Goal: Communication & Community: Answer question/provide support

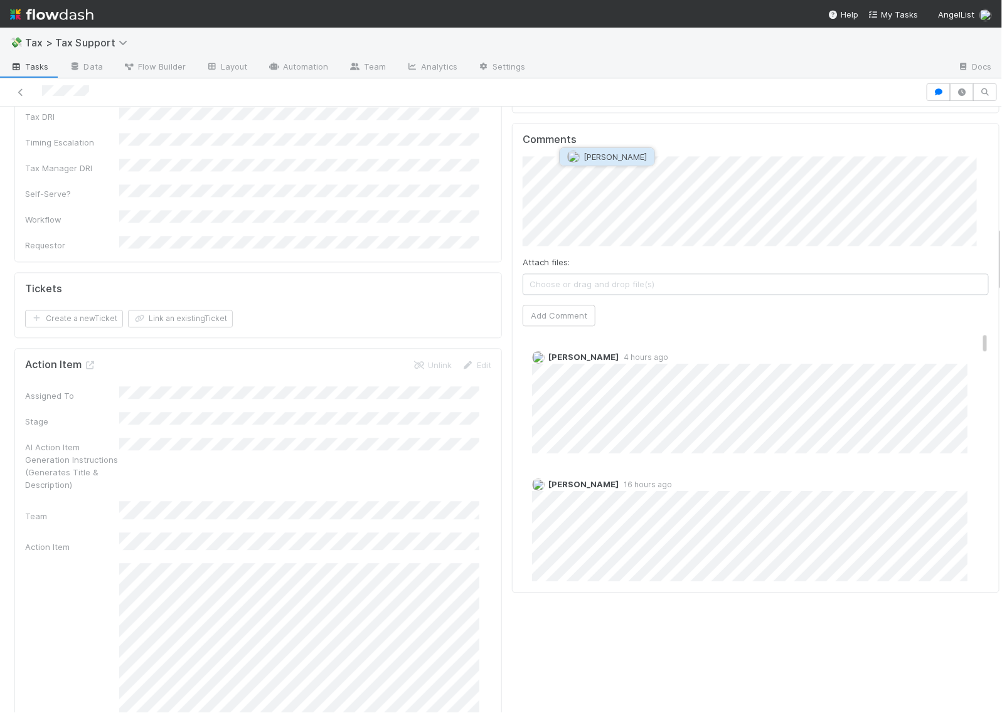
click at [605, 158] on span "Archit Dhar" at bounding box center [615, 157] width 63 height 10
click at [559, 305] on button "Add Comment" at bounding box center [559, 315] width 73 height 21
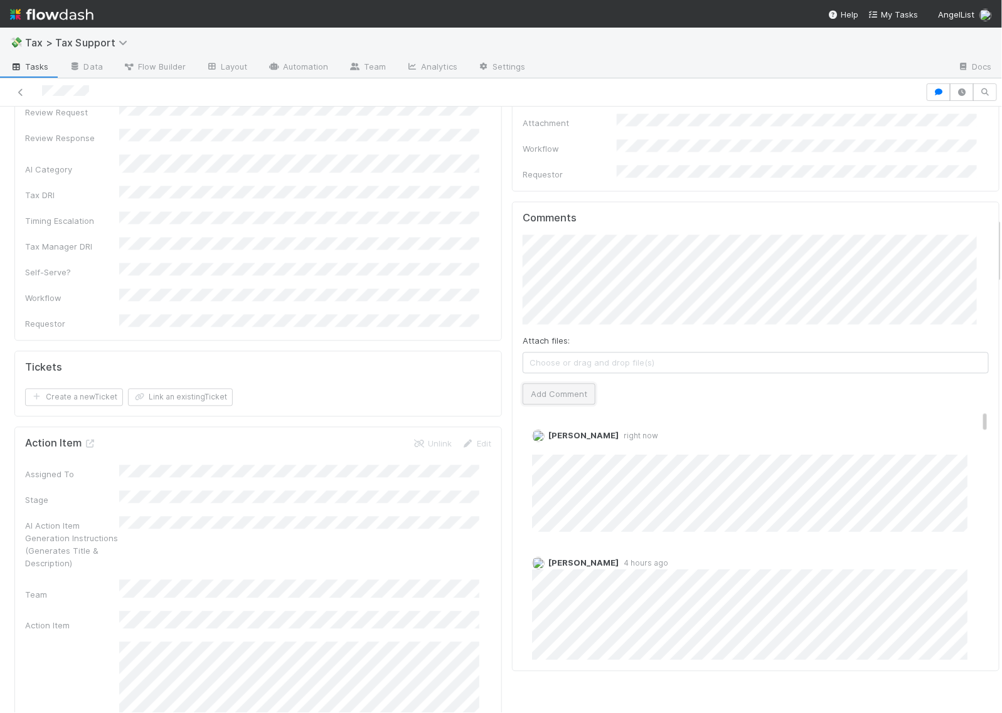
click at [567, 383] on button "Add Comment" at bounding box center [559, 393] width 73 height 21
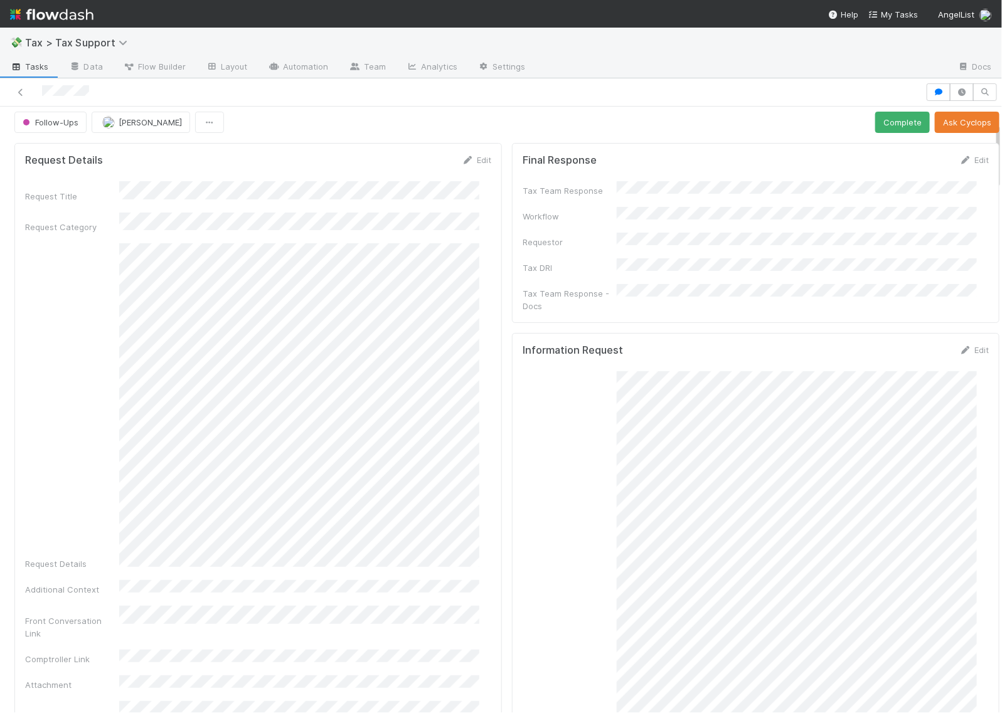
scroll to position [0, 0]
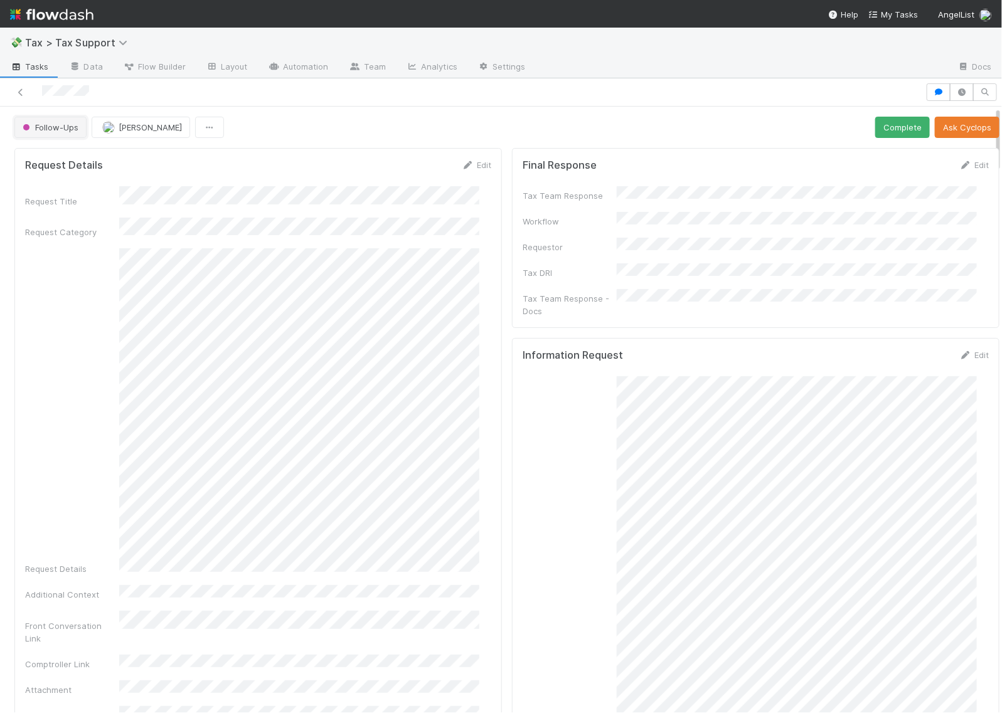
click at [39, 124] on span "Follow-Ups" at bounding box center [49, 127] width 58 height 10
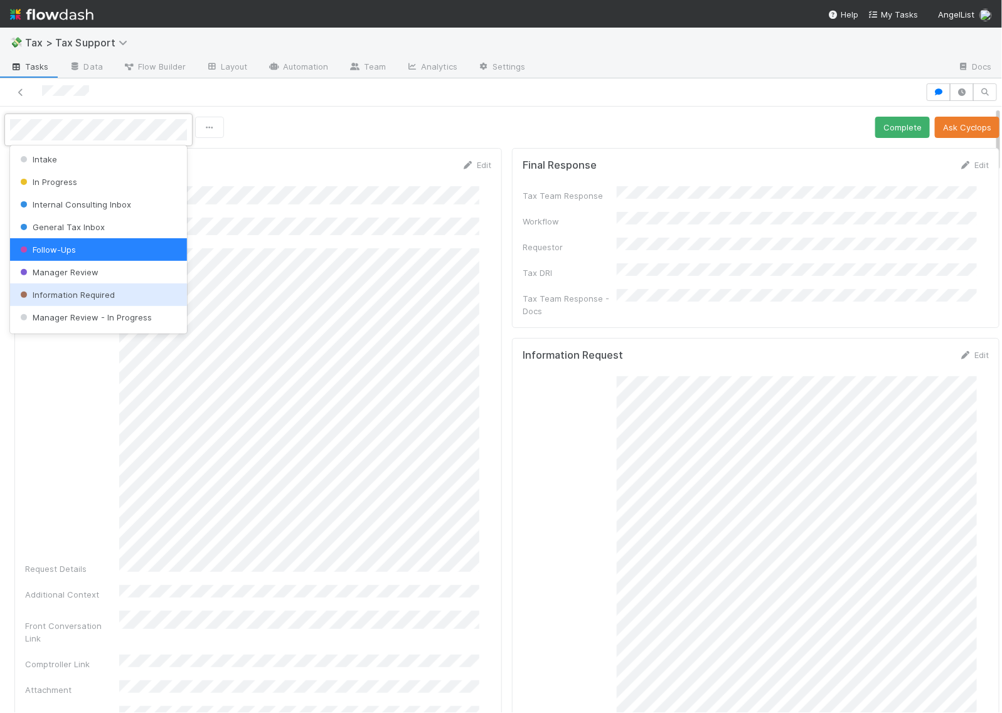
click at [65, 297] on span "Information Required" at bounding box center [66, 295] width 97 height 10
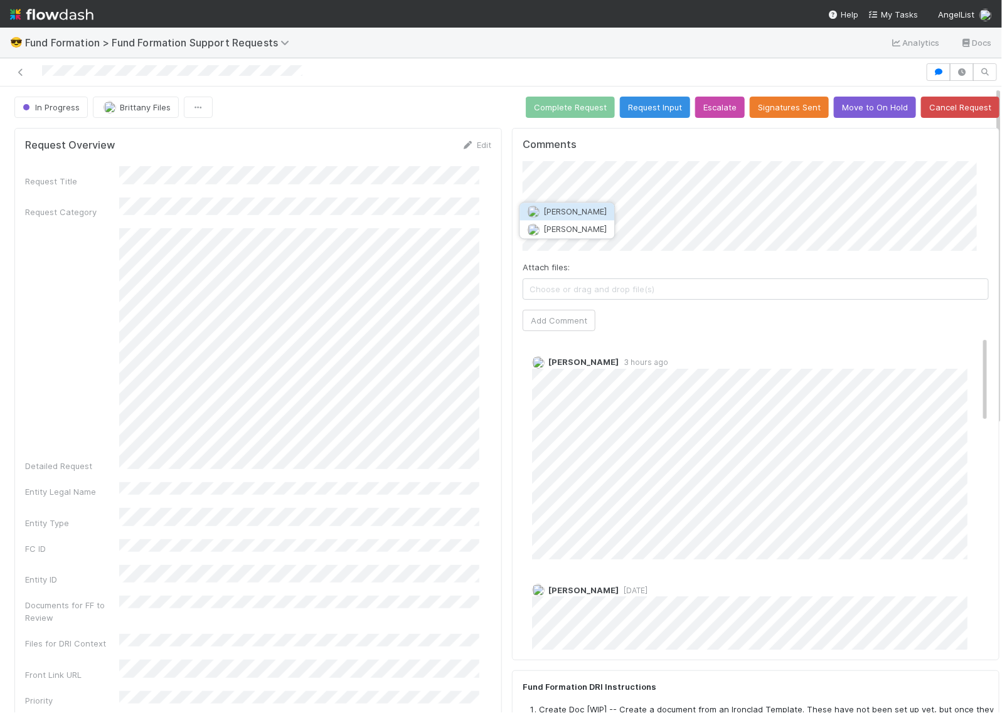
click at [604, 214] on span "Catherine Lambright" at bounding box center [575, 212] width 63 height 10
click at [659, 209] on span "Brittany Files" at bounding box center [668, 212] width 51 height 10
click at [553, 323] on button "Add Comment" at bounding box center [559, 320] width 73 height 21
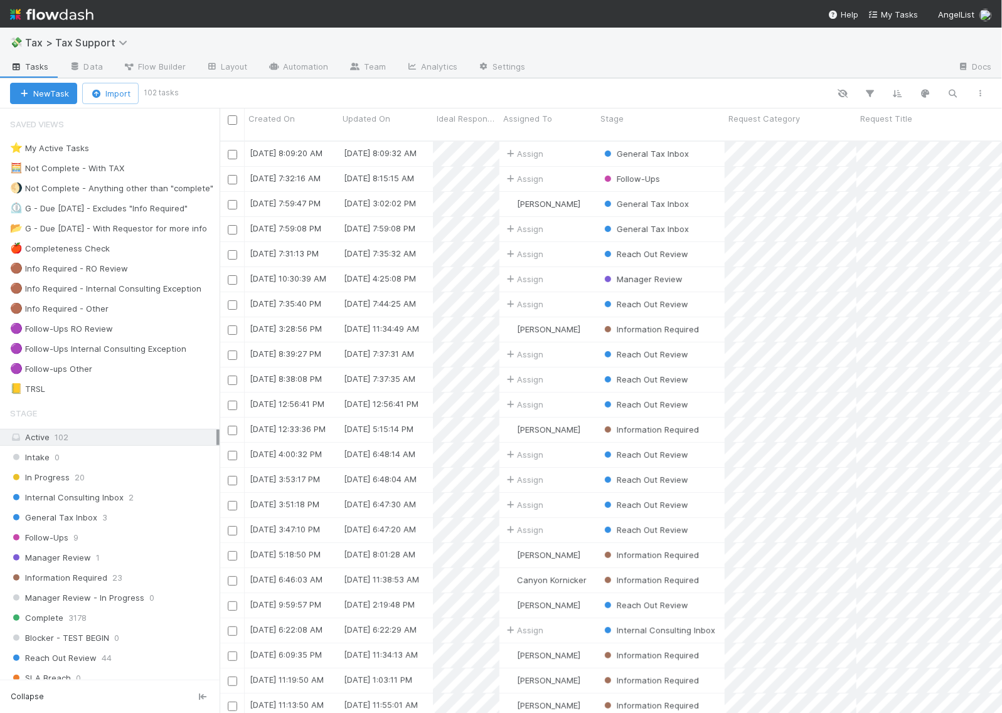
scroll to position [571, 770]
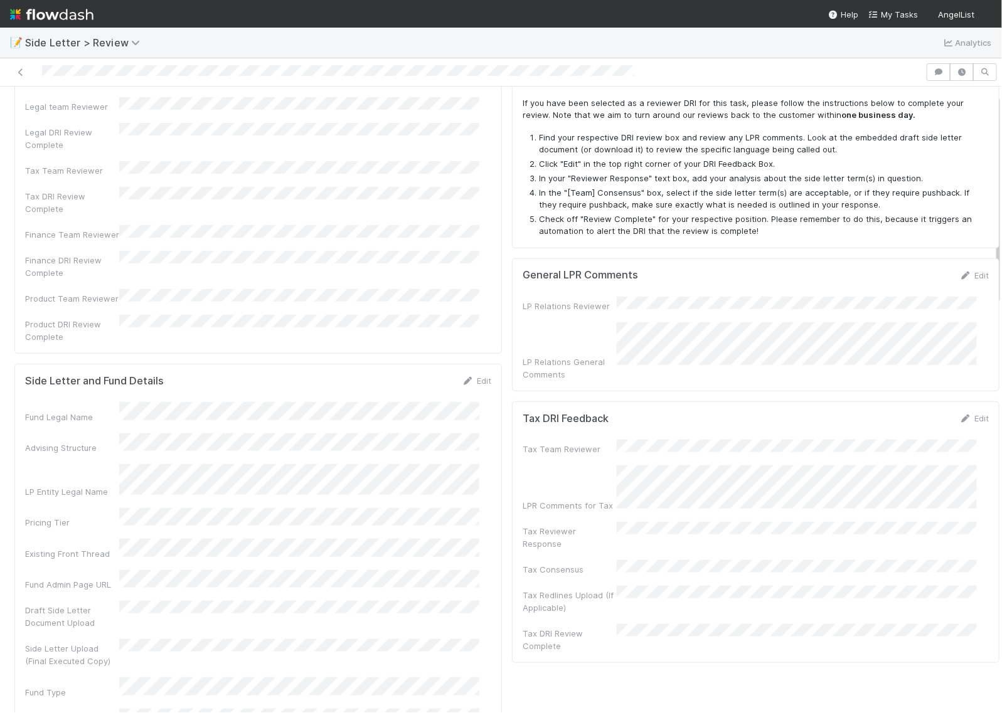
scroll to position [392, 0]
